Goal: Navigation & Orientation: Understand site structure

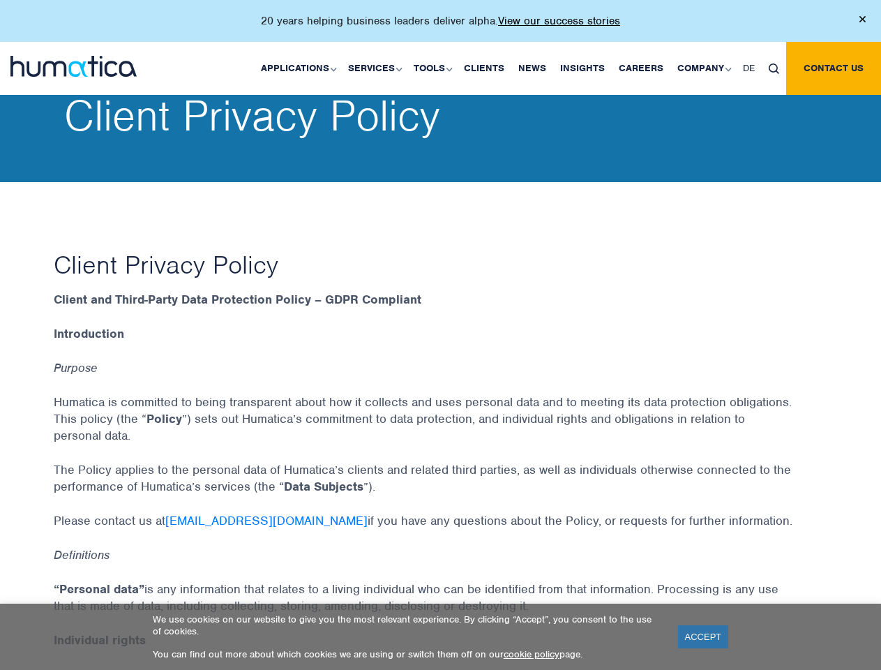
click at [440, 27] on p "20 years helping business leaders deliver alpha. View our success stories" at bounding box center [440, 21] width 359 height 14
click at [301, 68] on link "Applications" at bounding box center [297, 68] width 87 height 53
click at [377, 68] on link "Services" at bounding box center [374, 68] width 66 height 53
click at [435, 68] on link "Tools" at bounding box center [432, 68] width 50 height 53
click at [703, 68] on link "Company" at bounding box center [703, 68] width 66 height 53
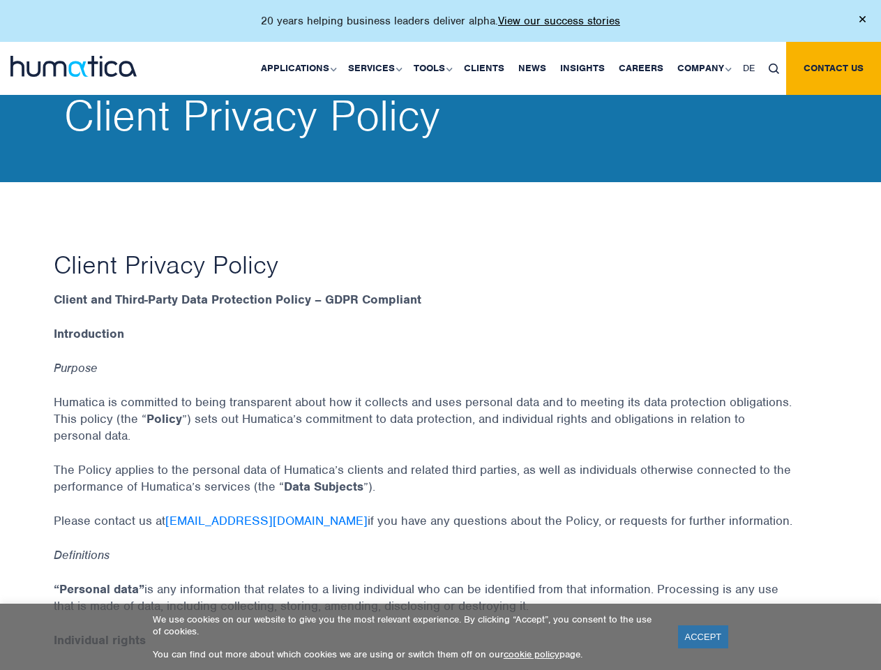
click at [773, 68] on img at bounding box center [774, 68] width 10 height 10
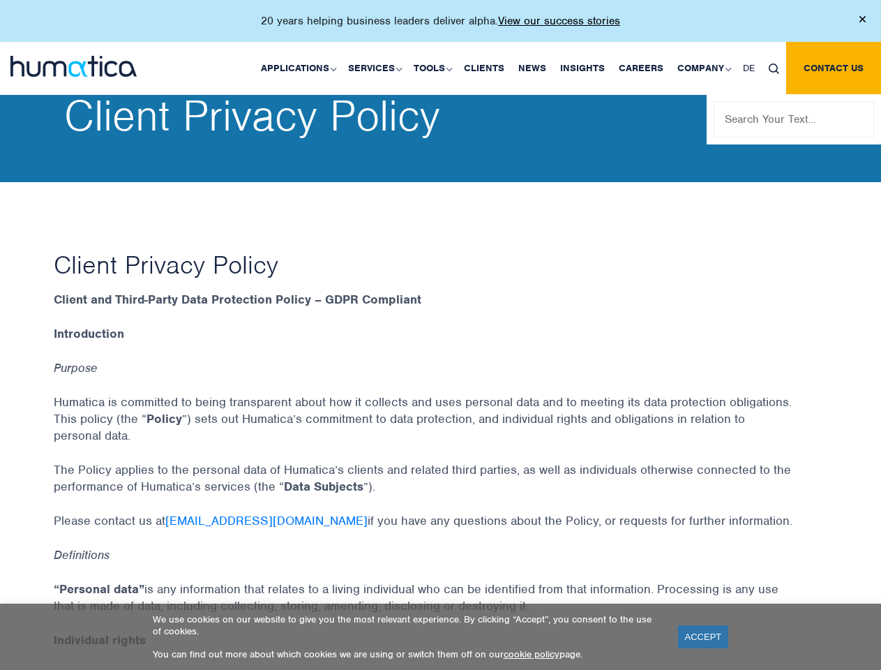
click at [703, 636] on link "ACCEPT" at bounding box center [703, 636] width 51 height 23
